Goal: Navigation & Orientation: Find specific page/section

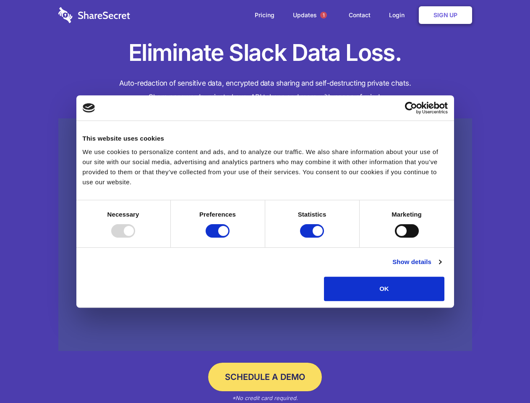
click at [135, 237] on div at bounding box center [123, 230] width 24 height 13
click at [229, 237] on input "Preferences" at bounding box center [218, 230] width 24 height 13
checkbox input "false"
click at [313, 237] on input "Statistics" at bounding box center [312, 230] width 24 height 13
checkbox input "false"
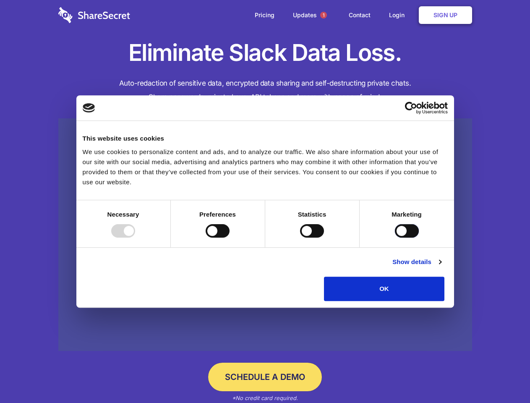
click at [395, 237] on input "Marketing" at bounding box center [407, 230] width 24 height 13
checkbox input "true"
click at [441, 267] on link "Show details" at bounding box center [416, 262] width 49 height 10
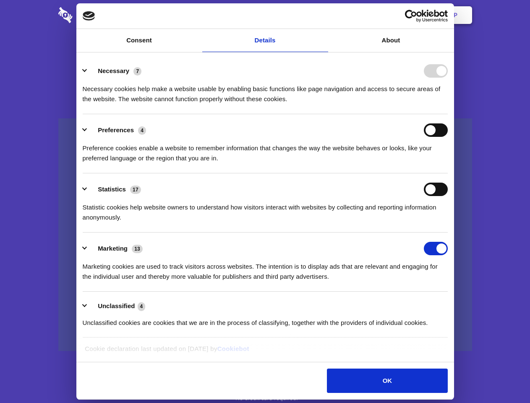
click at [448, 114] on li "Necessary 7 Necessary cookies help make a website usable by enabling basic func…" at bounding box center [265, 84] width 365 height 59
click at [323, 15] on span "1" at bounding box center [323, 15] width 7 height 7
